Goal: Task Accomplishment & Management: Manage account settings

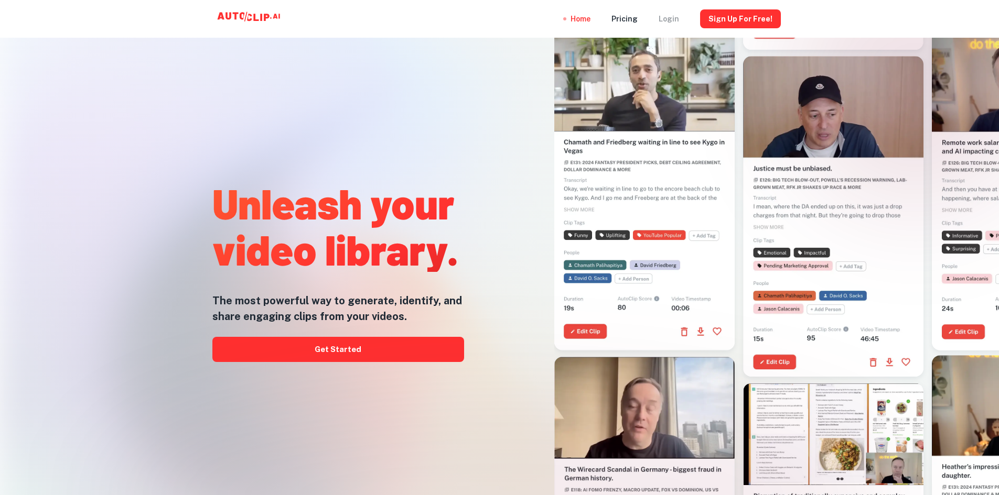
click at [671, 19] on div "Login" at bounding box center [668, 19] width 20 height 38
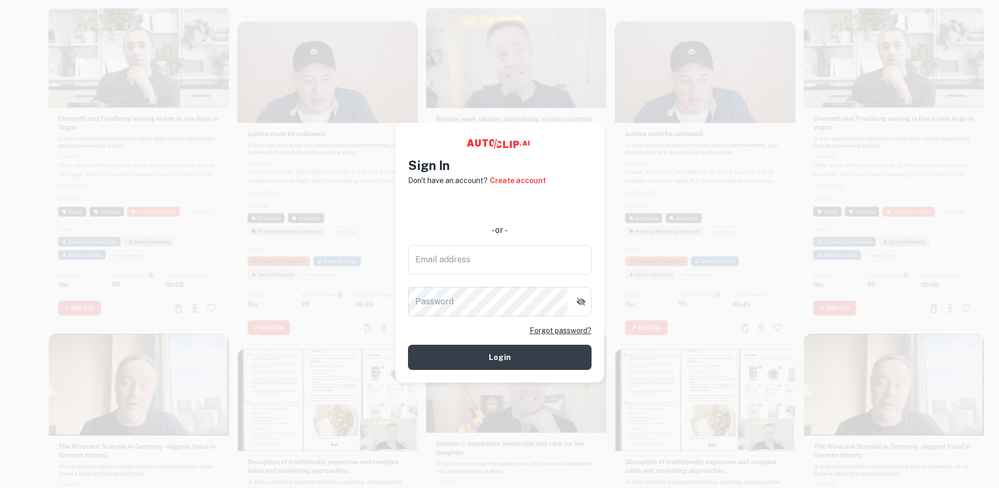
click at [714, 224] on div at bounding box center [705, 181] width 180 height 321
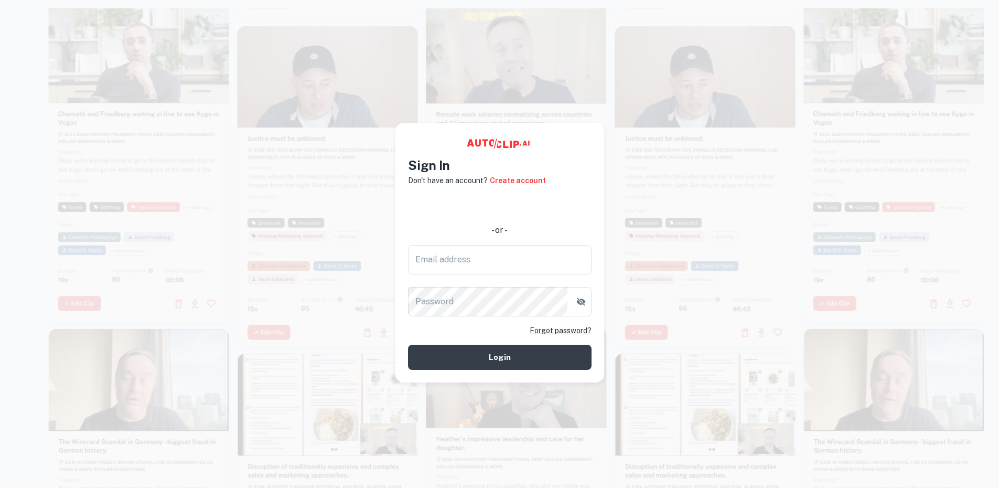
click at [115, 131] on div at bounding box center [139, 161] width 180 height 321
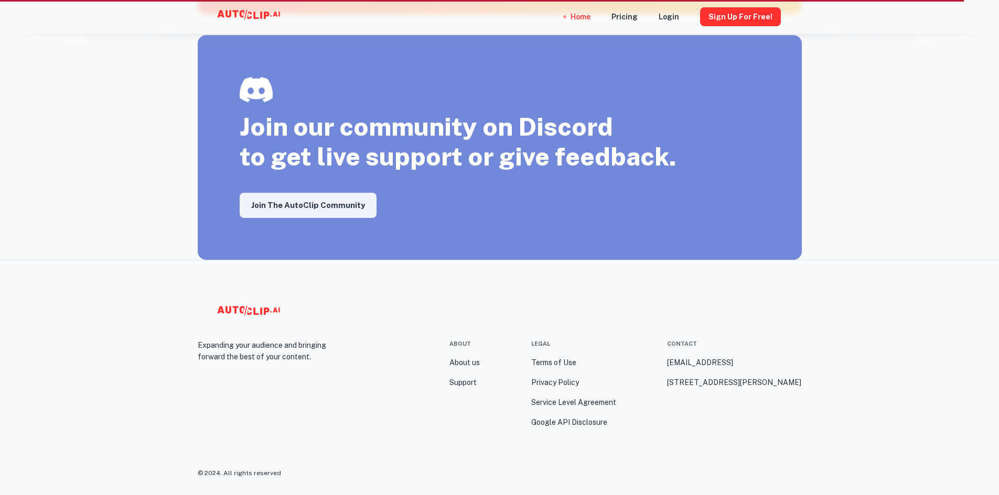
scroll to position [1812, 0]
